Goal: Task Accomplishment & Management: Complete application form

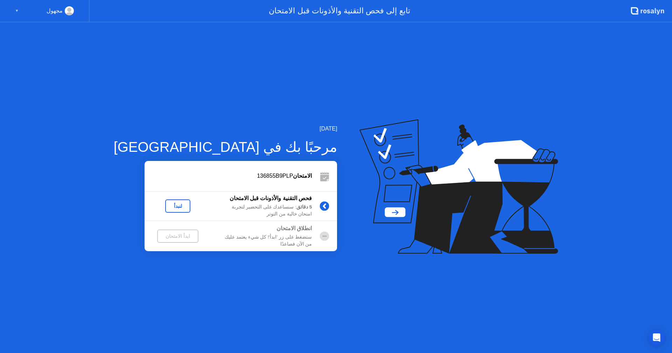
click at [168, 206] on div "لنبدأ" at bounding box center [178, 206] width 20 height 6
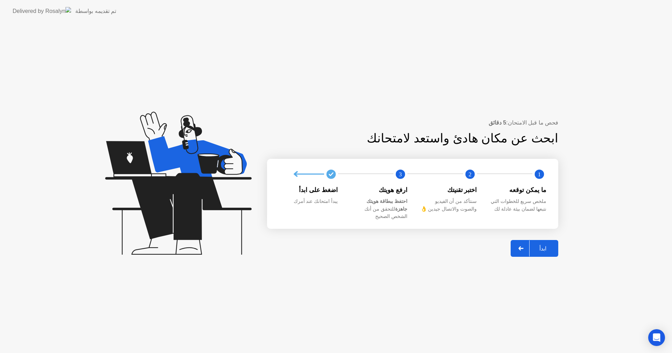
click at [541, 245] on div "ابدأ" at bounding box center [543, 248] width 27 height 7
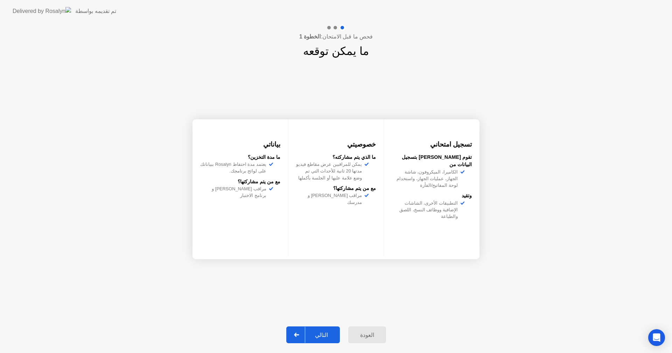
click at [331, 329] on button "التالي" at bounding box center [313, 335] width 54 height 17
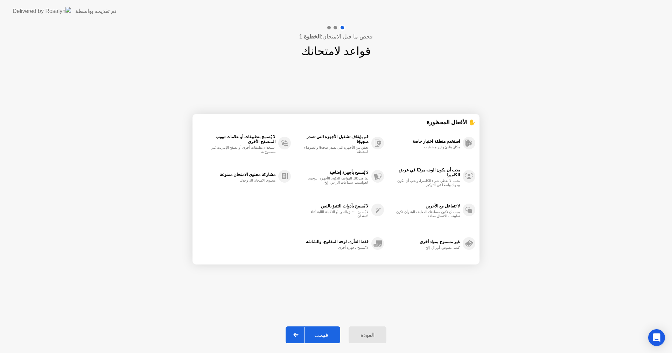
click at [329, 338] on div "فهمت" at bounding box center [322, 335] width 34 height 7
select select "**********"
select select "*******"
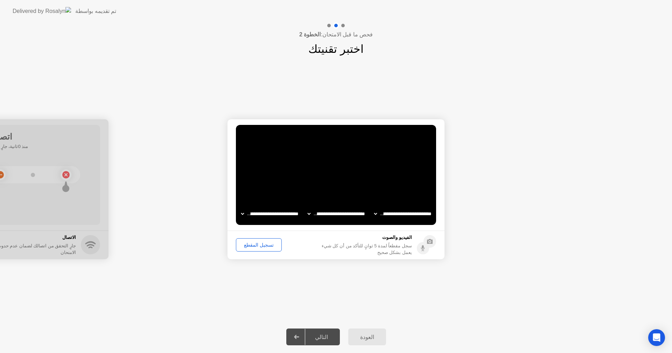
click at [260, 248] on div "تسجيل المقطع" at bounding box center [258, 245] width 41 height 6
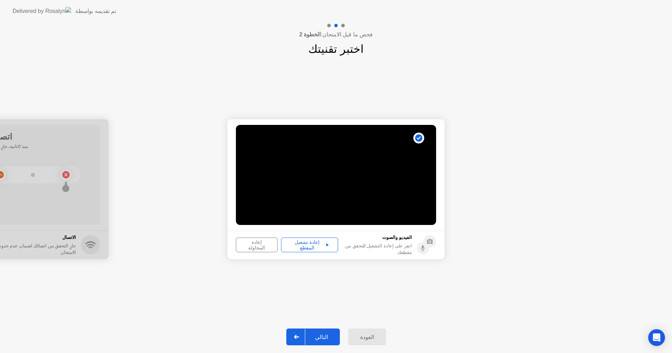
click at [326, 334] on div "التالي" at bounding box center [321, 337] width 33 height 7
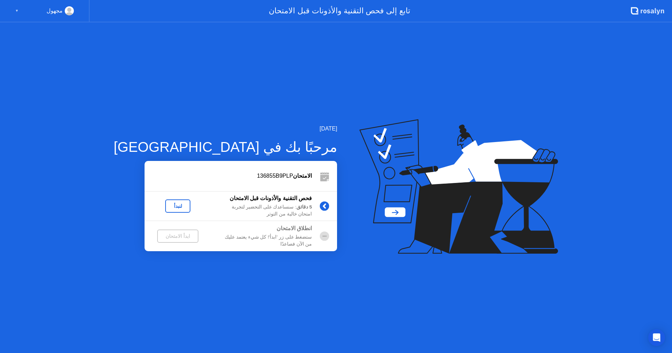
click at [168, 206] on div "لنبدأ" at bounding box center [178, 206] width 20 height 6
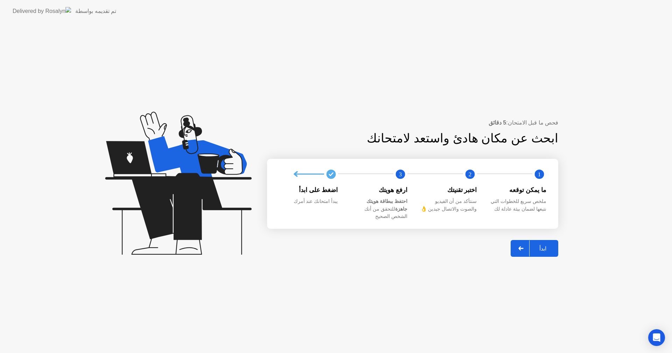
click at [542, 245] on div "ابدأ" at bounding box center [543, 248] width 27 height 7
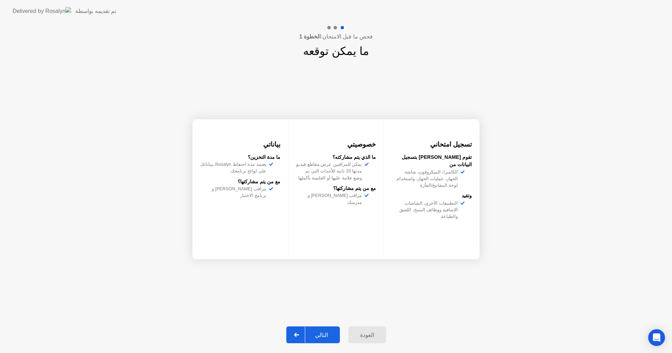
click at [326, 336] on div "التالي" at bounding box center [321, 335] width 33 height 7
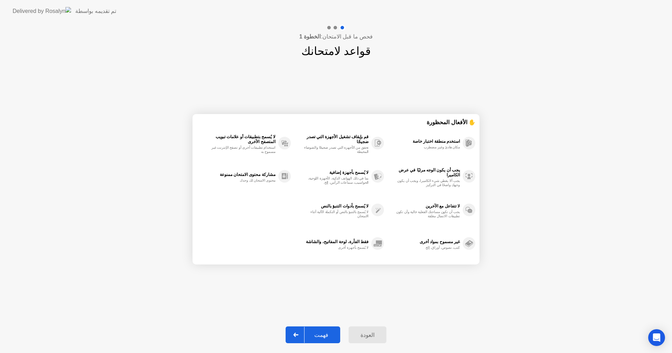
click at [326, 336] on div "فهمت" at bounding box center [322, 335] width 34 height 7
select select "**********"
select select "*******"
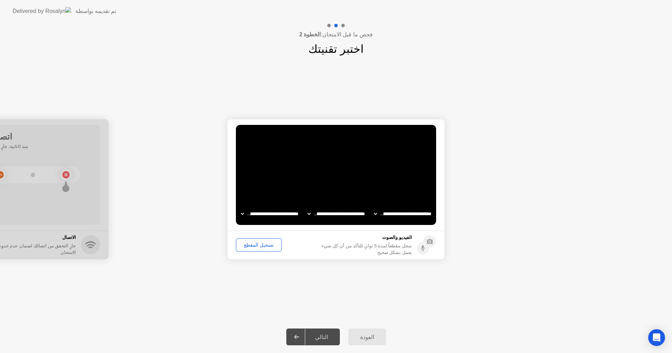
click at [262, 246] on div "تسجيل المقطع" at bounding box center [258, 245] width 41 height 6
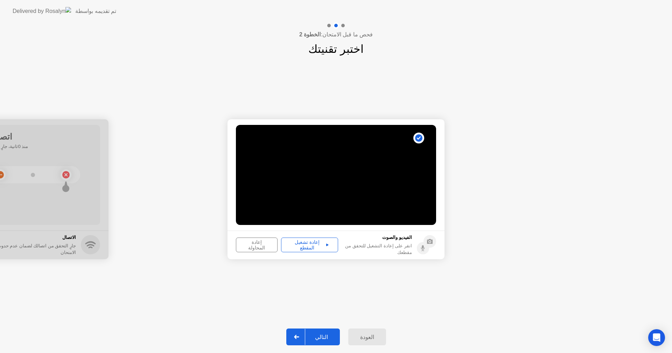
click at [330, 336] on div "التالي" at bounding box center [321, 337] width 33 height 7
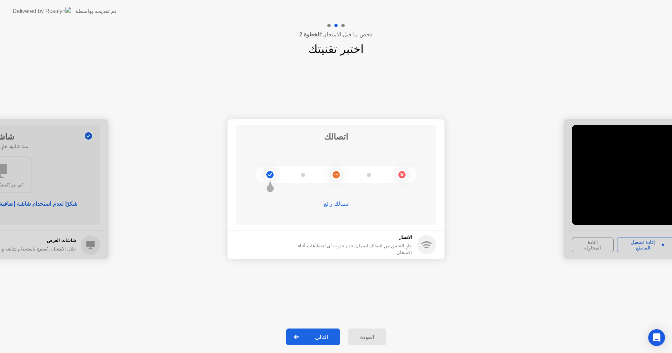
click at [330, 336] on div "التالي" at bounding box center [321, 337] width 33 height 7
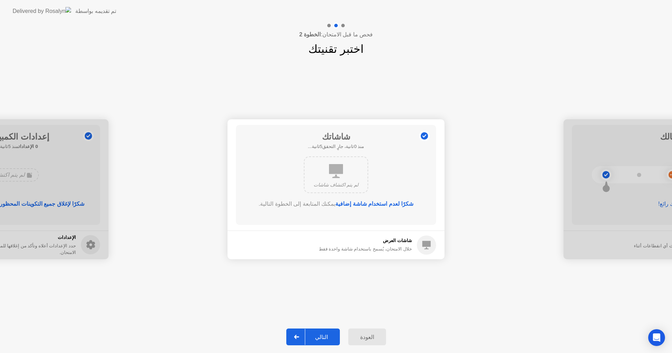
click at [331, 337] on div "التالي" at bounding box center [321, 337] width 33 height 7
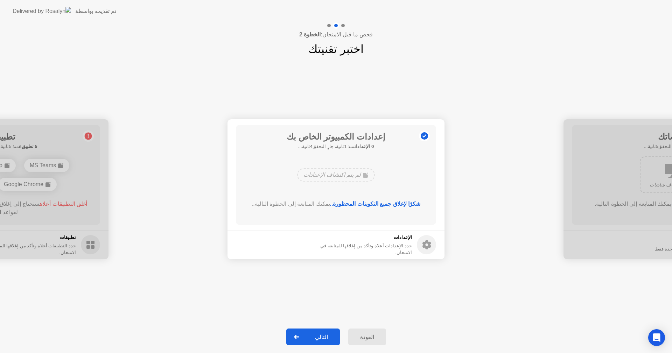
click at [331, 343] on button "التالي" at bounding box center [313, 337] width 54 height 17
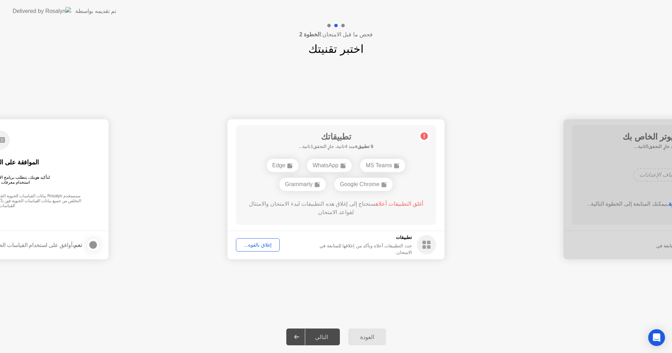
click at [258, 242] on div "إغلاق بالقوة..." at bounding box center [257, 245] width 39 height 6
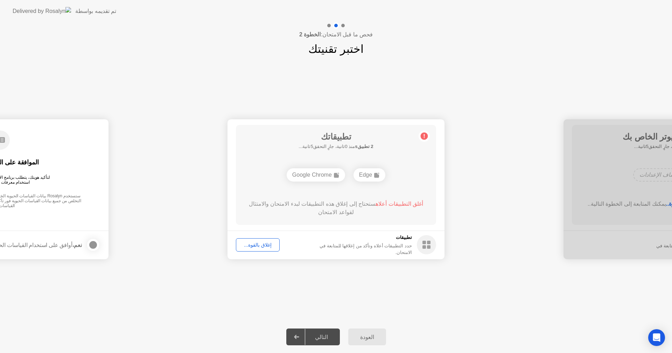
click at [337, 165] on div "تطبيقاتك 2 تطبيقs منذ 0ثانية، جارٍ التحقق5ثانية... Edge Google Chrome أغلق التط…" at bounding box center [336, 175] width 200 height 100
click at [329, 174] on div "Google Chrome" at bounding box center [316, 174] width 58 height 13
click at [266, 245] on div "إغلاق بالقوة..." at bounding box center [257, 245] width 39 height 6
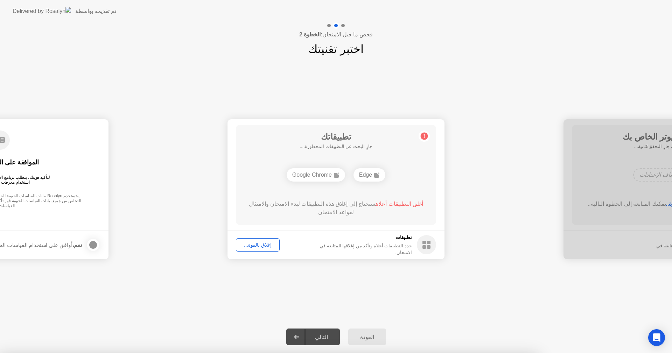
drag, startPoint x: 348, startPoint y: 197, endPoint x: 350, endPoint y: 219, distance: 22.1
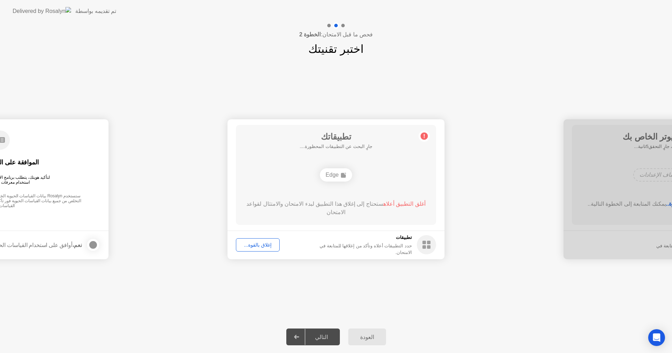
click at [392, 204] on span "أغلق التطبيق أعلاه" at bounding box center [404, 204] width 42 height 6
click at [266, 245] on div "إغلاق بالقوة..." at bounding box center [257, 245] width 39 height 6
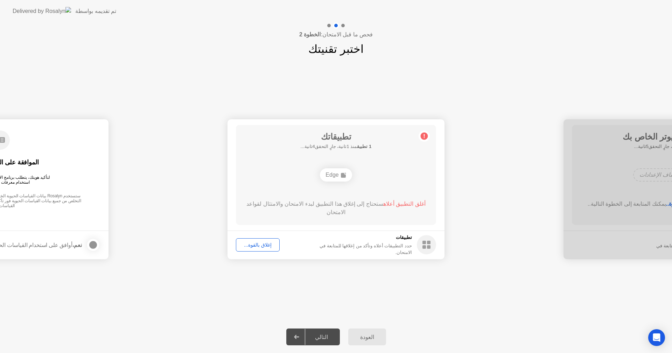
click at [267, 242] on div "إغلاق بالقوة..." at bounding box center [257, 245] width 39 height 6
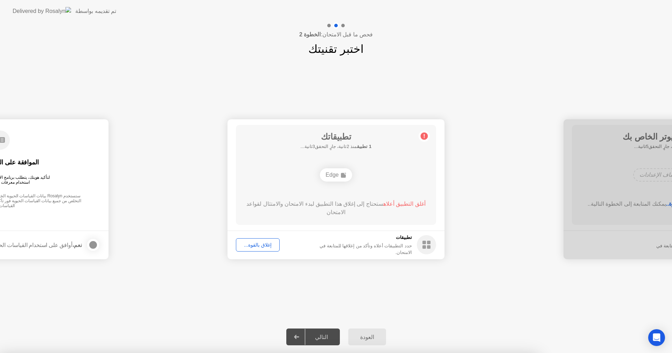
drag, startPoint x: 336, startPoint y: 193, endPoint x: 354, endPoint y: 216, distance: 29.8
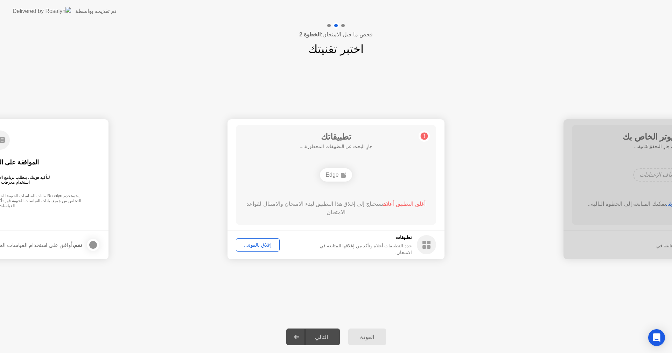
click at [328, 336] on div "التالي" at bounding box center [321, 337] width 33 height 7
click at [246, 301] on div "**********" at bounding box center [336, 189] width 672 height 264
click at [258, 248] on div "إغلاق بالقوة..." at bounding box center [257, 245] width 39 height 6
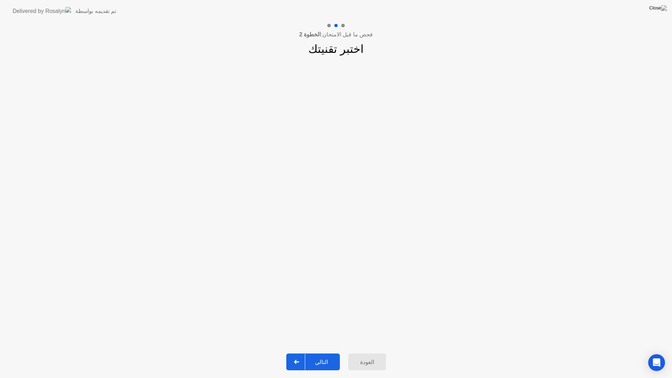
click at [324, 353] on div "التالي" at bounding box center [321, 362] width 33 height 7
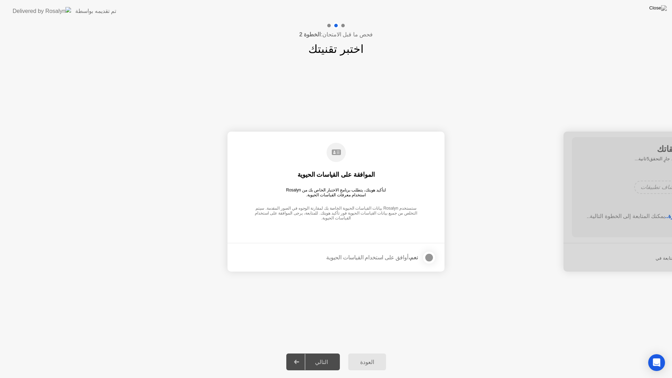
click at [429, 261] on div at bounding box center [429, 257] width 8 height 8
click at [320, 353] on div "التالي" at bounding box center [321, 362] width 33 height 7
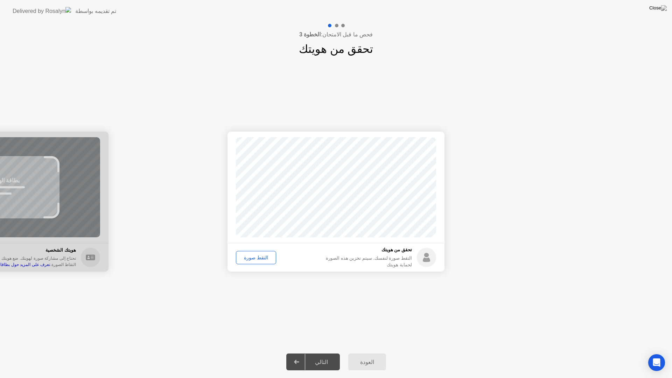
click at [256, 255] on div "التقط صورة" at bounding box center [255, 258] width 35 height 6
click at [322, 353] on div "التالي" at bounding box center [321, 362] width 33 height 7
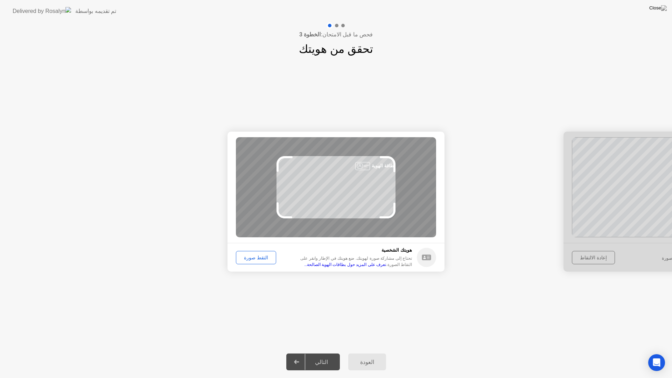
click at [268, 255] on div "التقط صورة" at bounding box center [255, 258] width 35 height 6
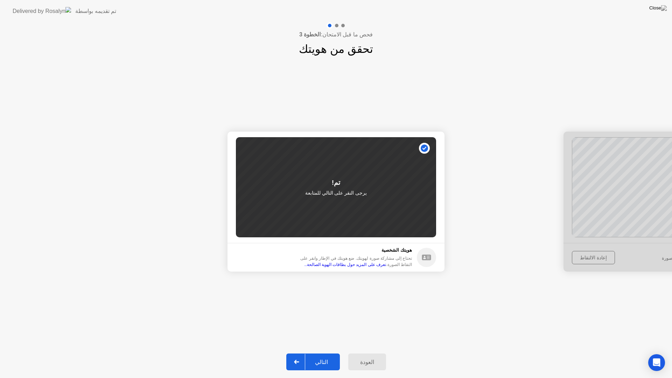
click at [320, 353] on div "التالي" at bounding box center [321, 362] width 33 height 7
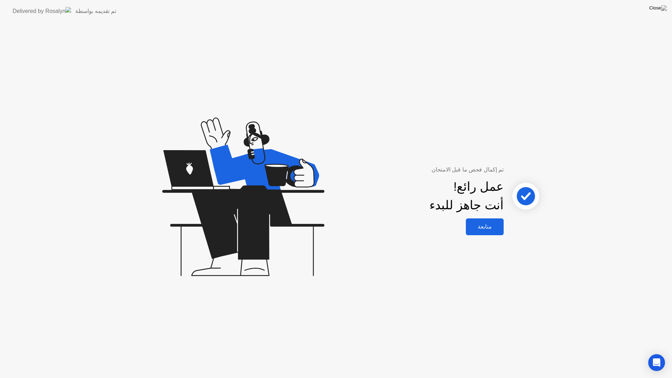
click at [488, 229] on div "متابعة" at bounding box center [485, 226] width 34 height 7
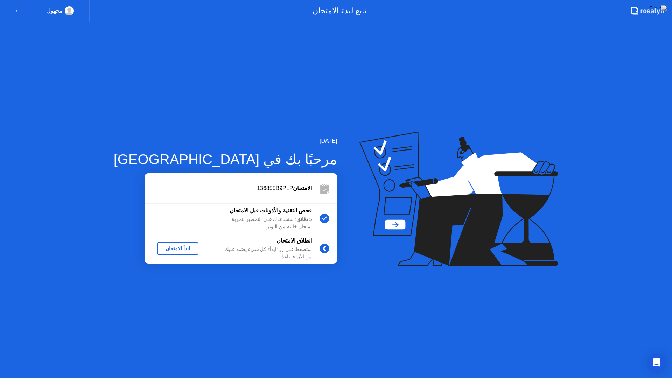
click at [160, 250] on div "ابدأ الامتحان" at bounding box center [178, 249] width 36 height 6
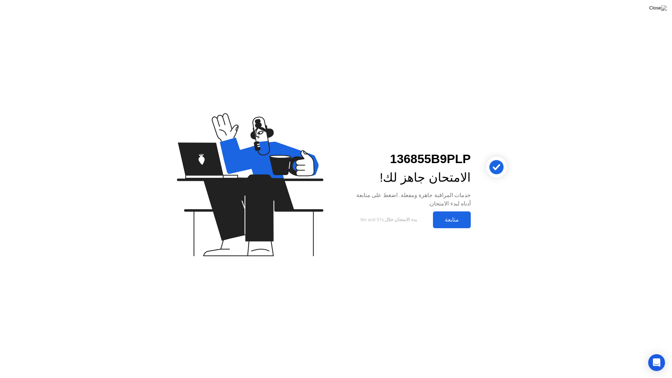
click at [446, 223] on div "متابعة" at bounding box center [452, 219] width 34 height 7
